Goal: Task Accomplishment & Management: Use online tool/utility

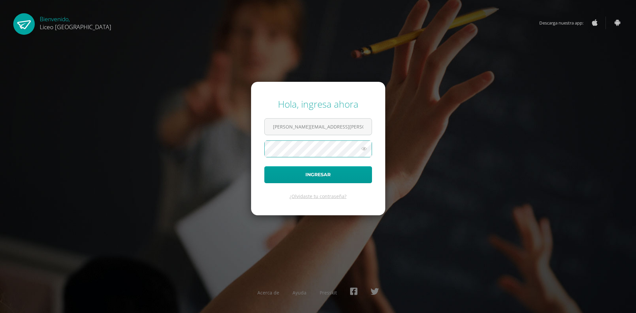
click at [264, 166] on button "Ingresar" at bounding box center [318, 174] width 108 height 17
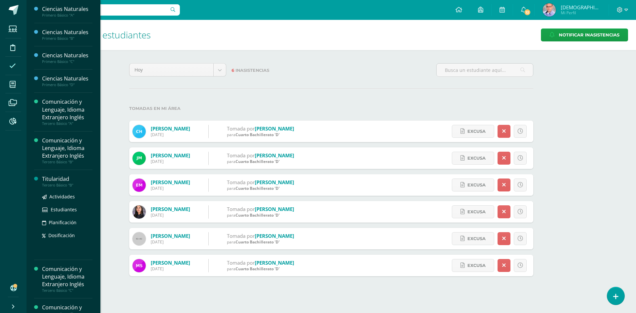
click at [60, 177] on div "Titularidad" at bounding box center [67, 179] width 50 height 8
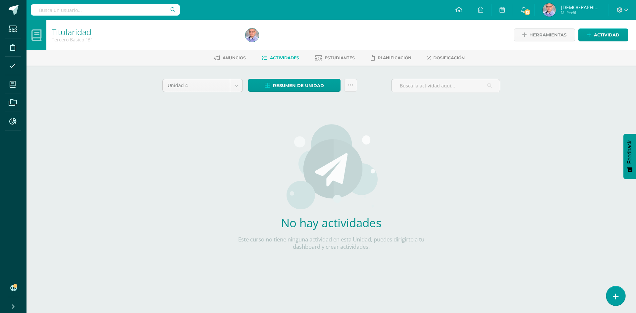
click at [617, 300] on icon at bounding box center [615, 297] width 6 height 8
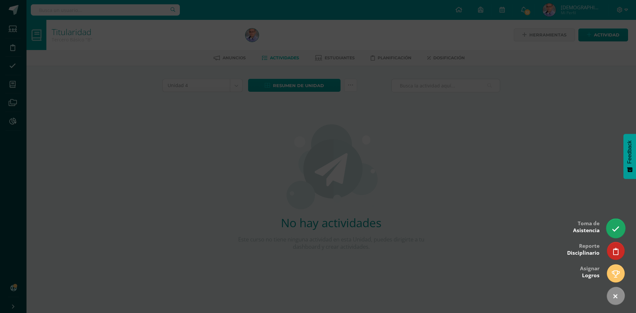
click at [617, 229] on icon at bounding box center [615, 229] width 8 height 8
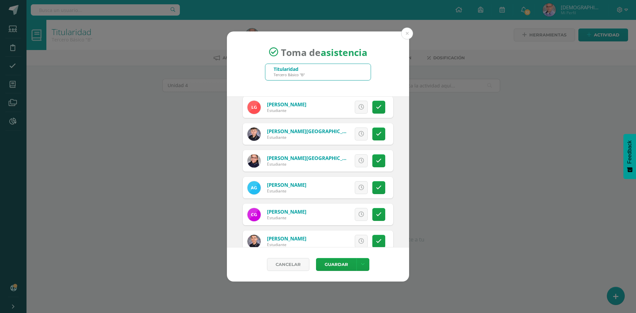
scroll to position [364, 0]
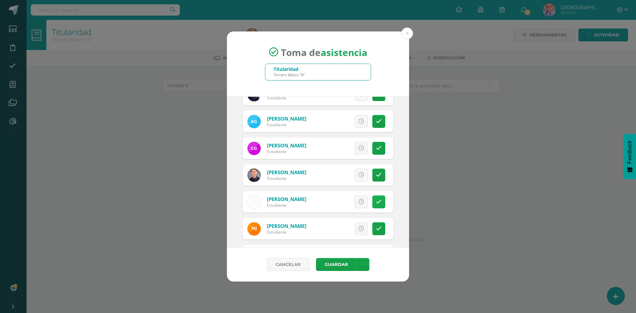
click at [376, 203] on icon at bounding box center [379, 202] width 6 height 6
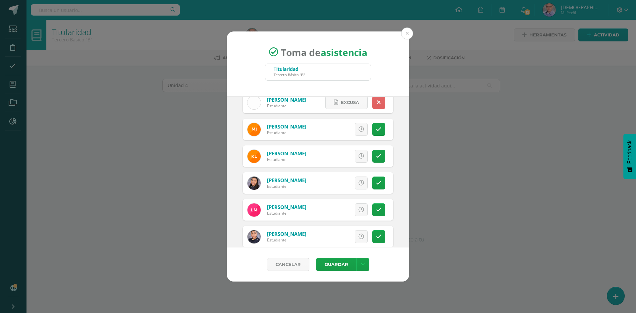
scroll to position [497, 0]
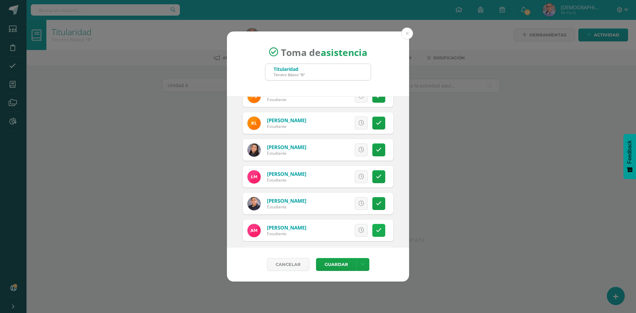
click at [380, 234] on link at bounding box center [378, 230] width 13 height 13
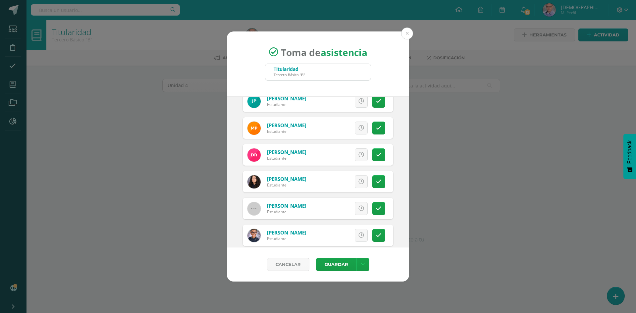
scroll to position [828, 0]
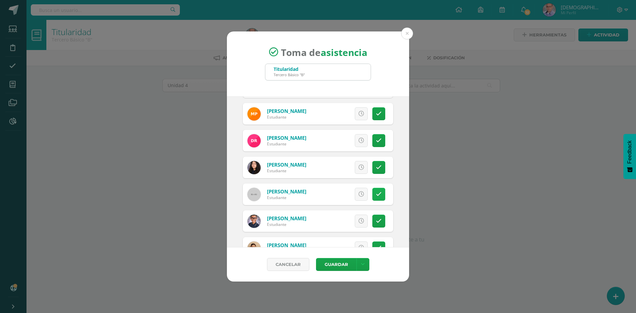
click at [376, 193] on icon at bounding box center [379, 194] width 6 height 6
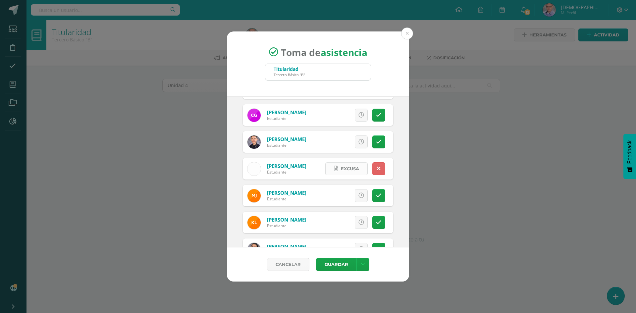
click at [347, 171] on span "Excusa" at bounding box center [350, 169] width 18 height 12
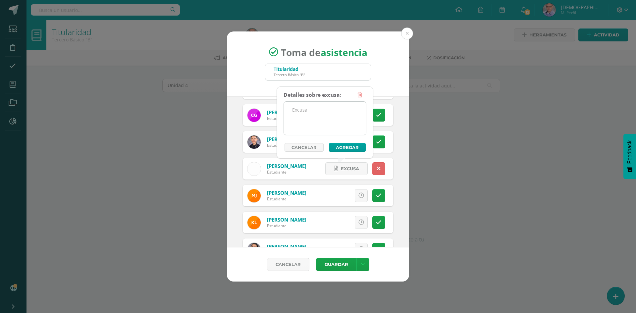
click at [316, 118] on textarea at bounding box center [325, 118] width 82 height 33
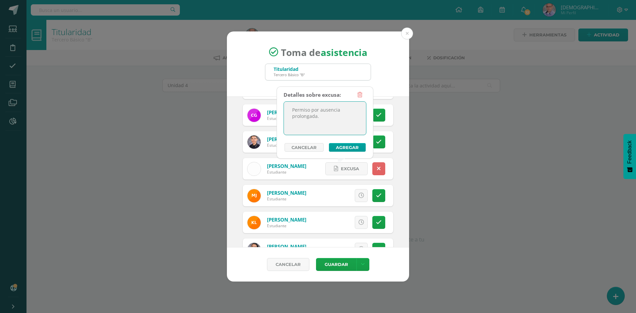
click at [316, 110] on textarea "Permiso por ausencia prolongada." at bounding box center [325, 118] width 82 height 33
type textarea "Permiso para ausencia prolongada."
click at [345, 147] on button "Agregar" at bounding box center [347, 147] width 37 height 9
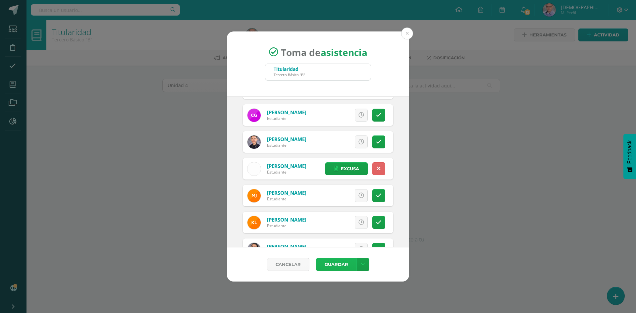
click at [340, 267] on button "Guardar" at bounding box center [336, 264] width 40 height 13
